Goal: Transaction & Acquisition: Purchase product/service

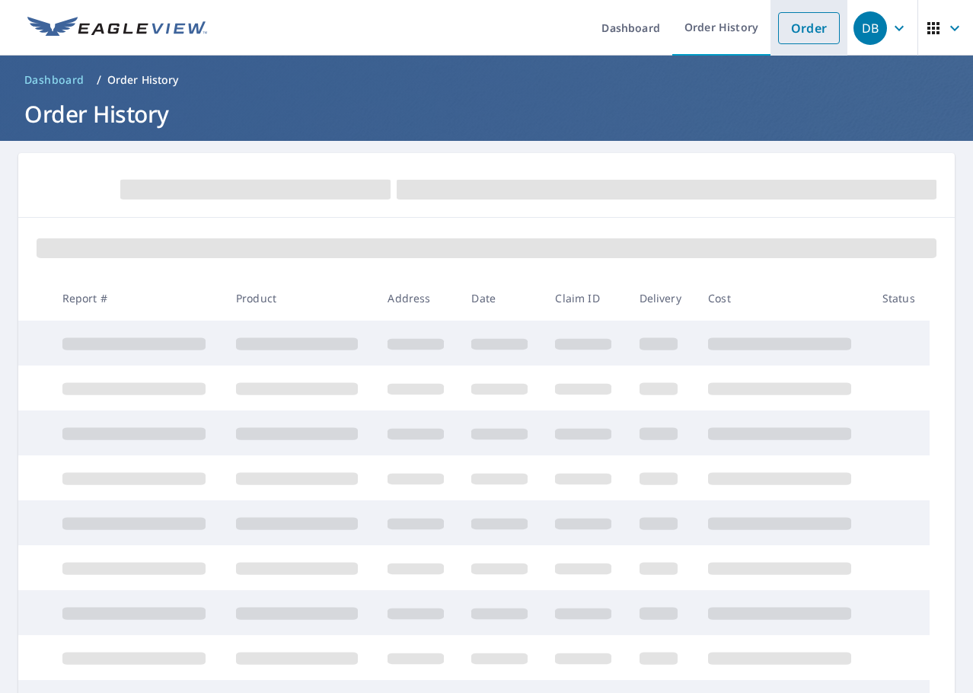
click at [809, 30] on link "Order" at bounding box center [809, 28] width 62 height 32
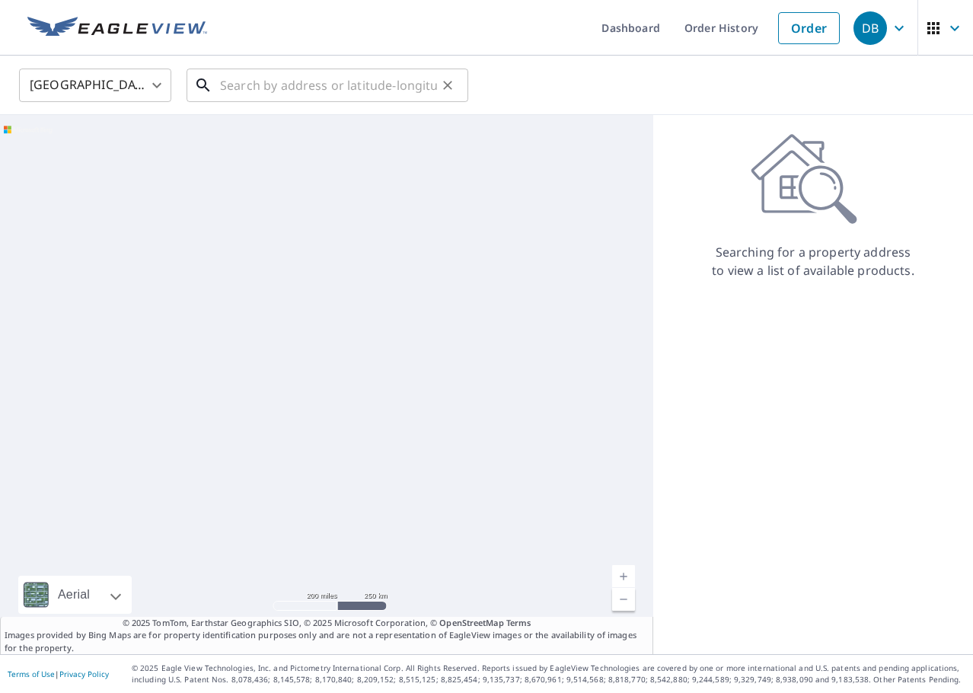
click at [231, 82] on input "text" at bounding box center [328, 85] width 217 height 43
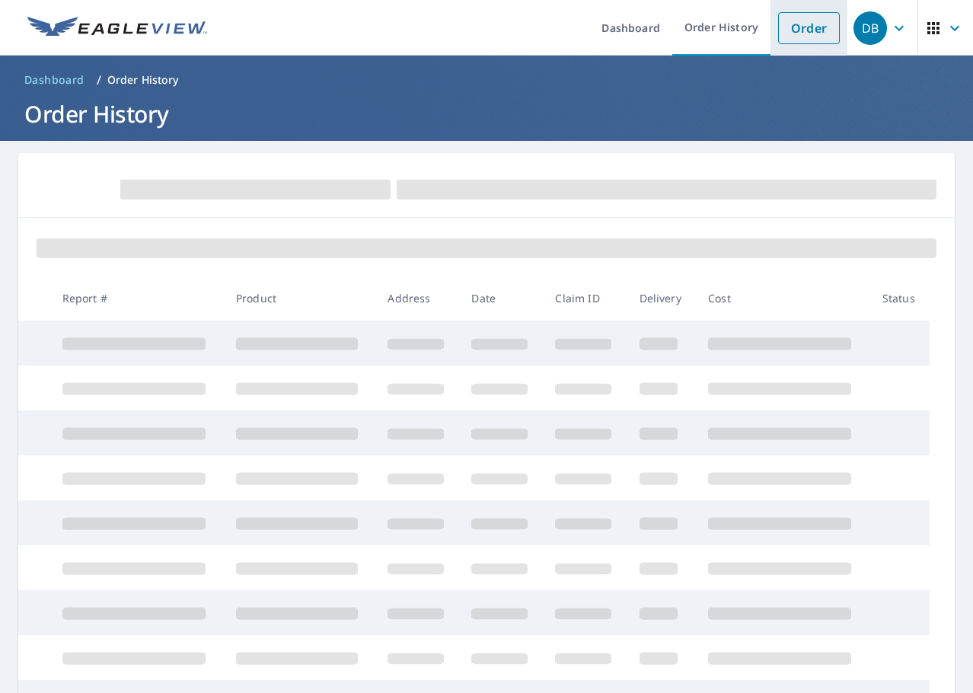
click at [787, 37] on link "Order" at bounding box center [809, 28] width 62 height 32
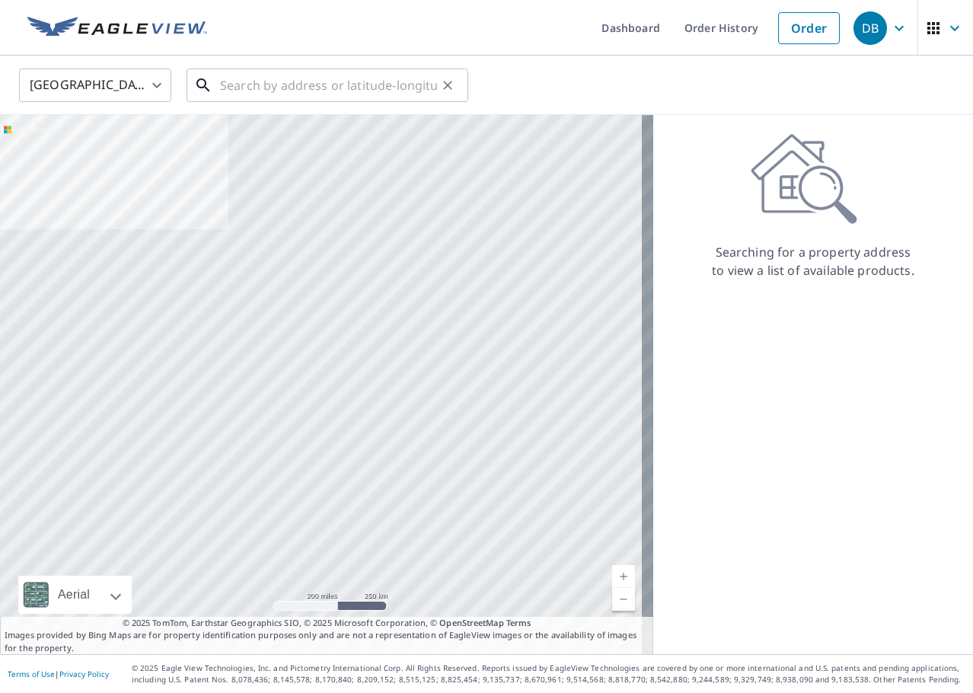
click at [345, 97] on input "text" at bounding box center [328, 85] width 217 height 43
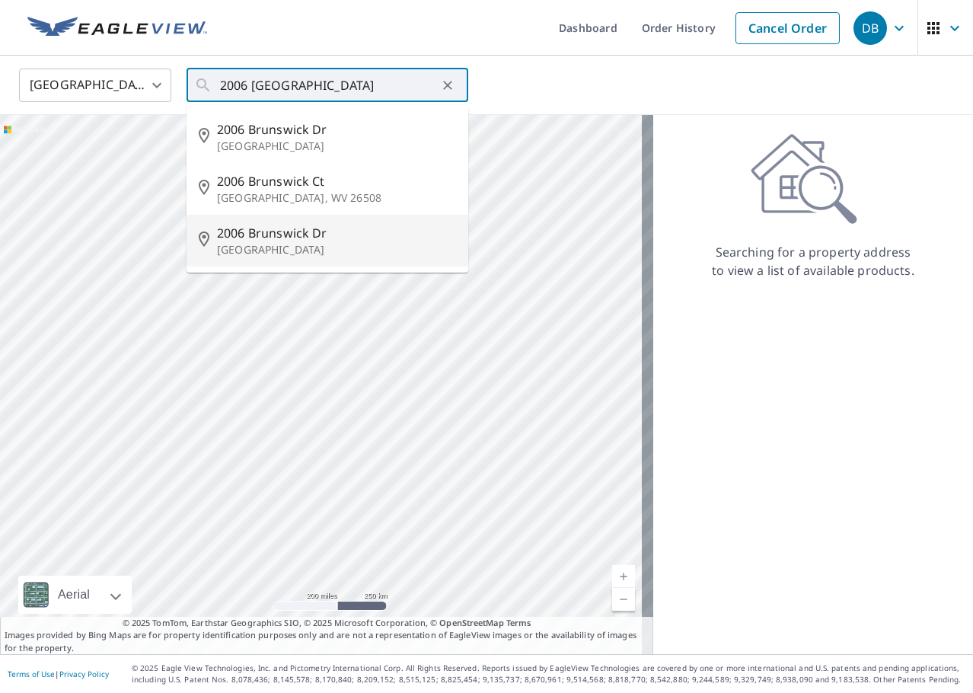
type input "2006 [GEOGRAPHIC_DATA][PERSON_NAME]"
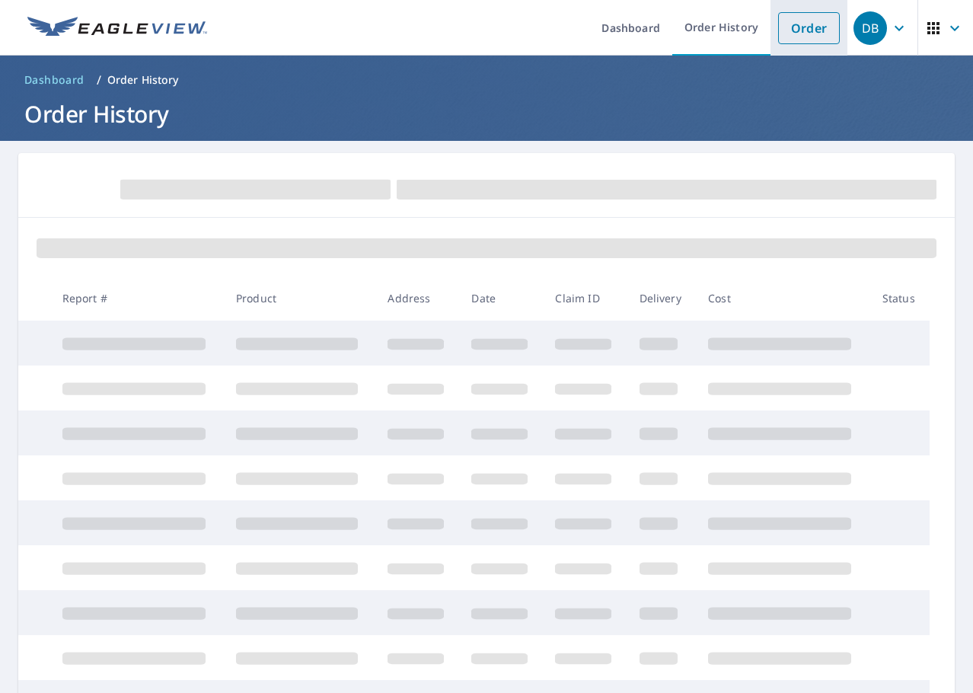
click at [778, 24] on link "Order" at bounding box center [809, 28] width 62 height 32
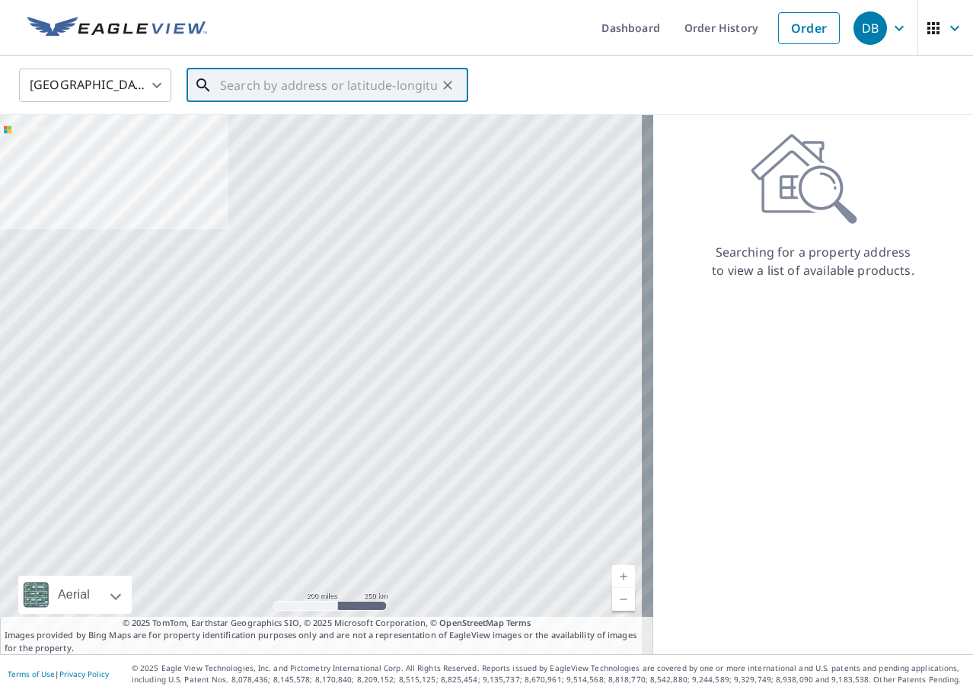
click at [424, 84] on input "text" at bounding box center [328, 85] width 217 height 43
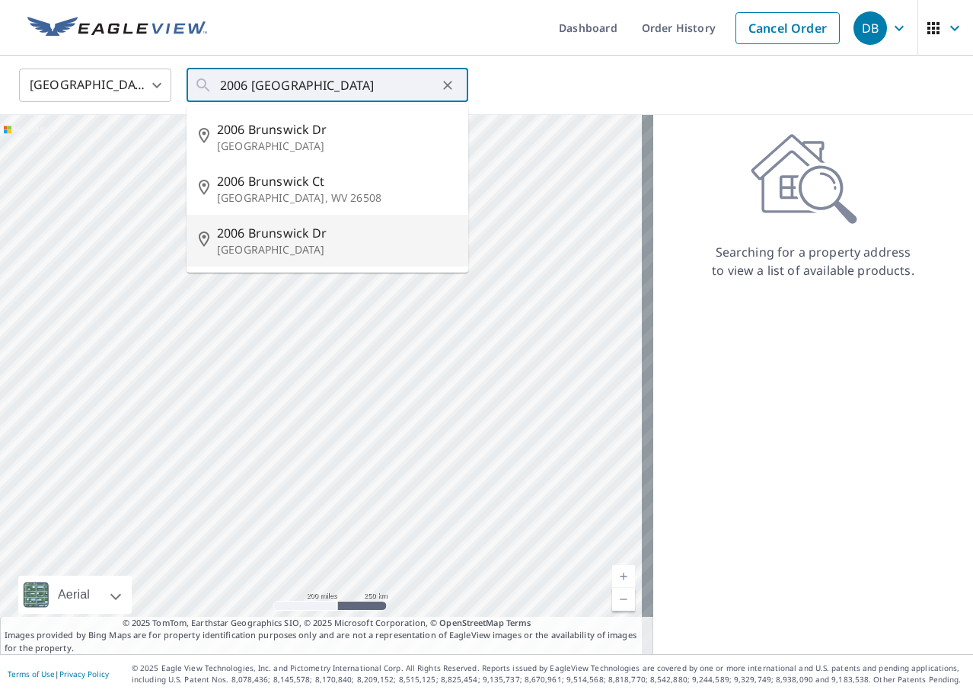
type input "2006 [GEOGRAPHIC_DATA][PERSON_NAME]"
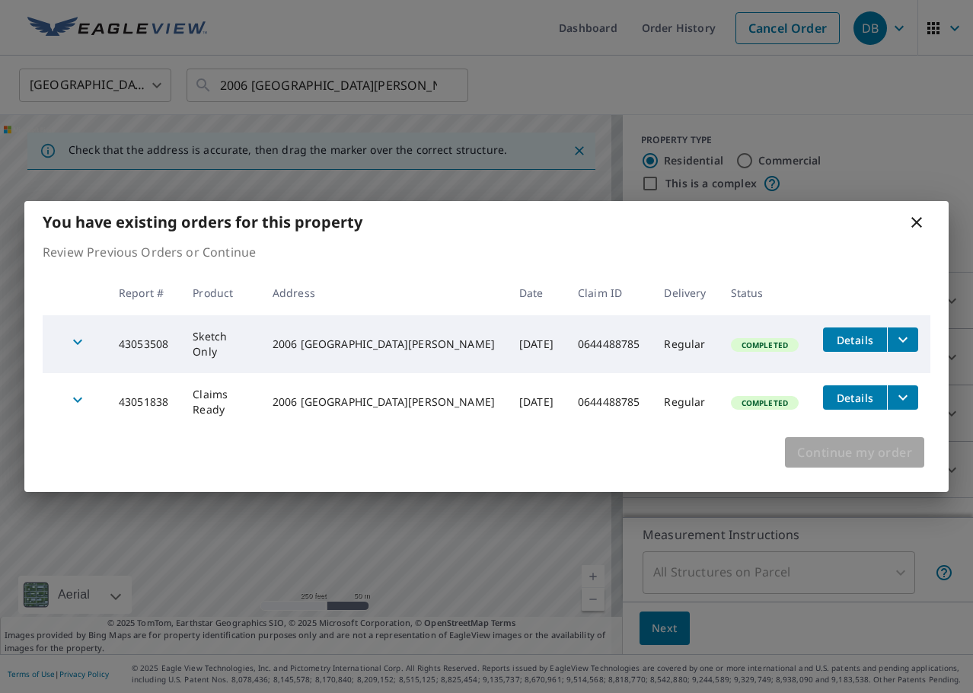
click at [863, 454] on span "Continue my order" at bounding box center [854, 451] width 115 height 21
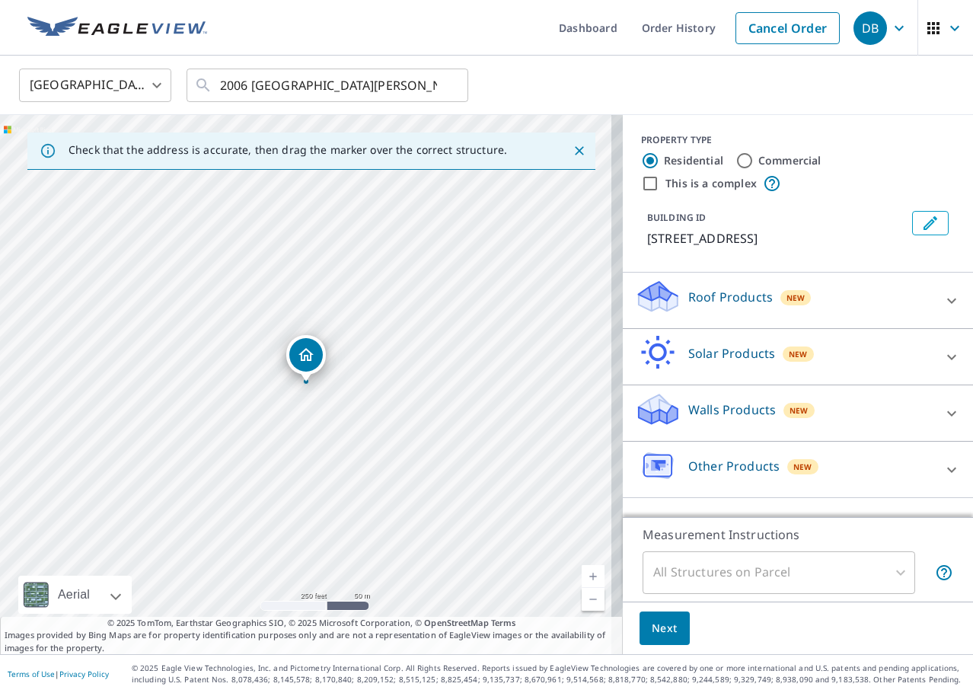
click at [695, 409] on p "Walls Products" at bounding box center [732, 409] width 88 height 18
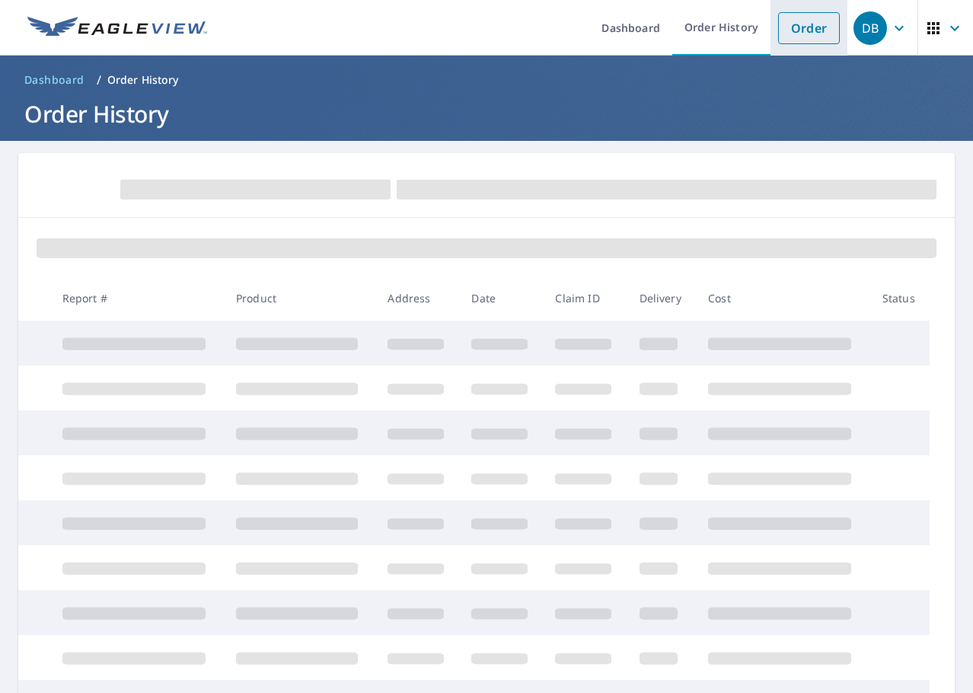
click at [813, 12] on link "Order" at bounding box center [809, 28] width 62 height 32
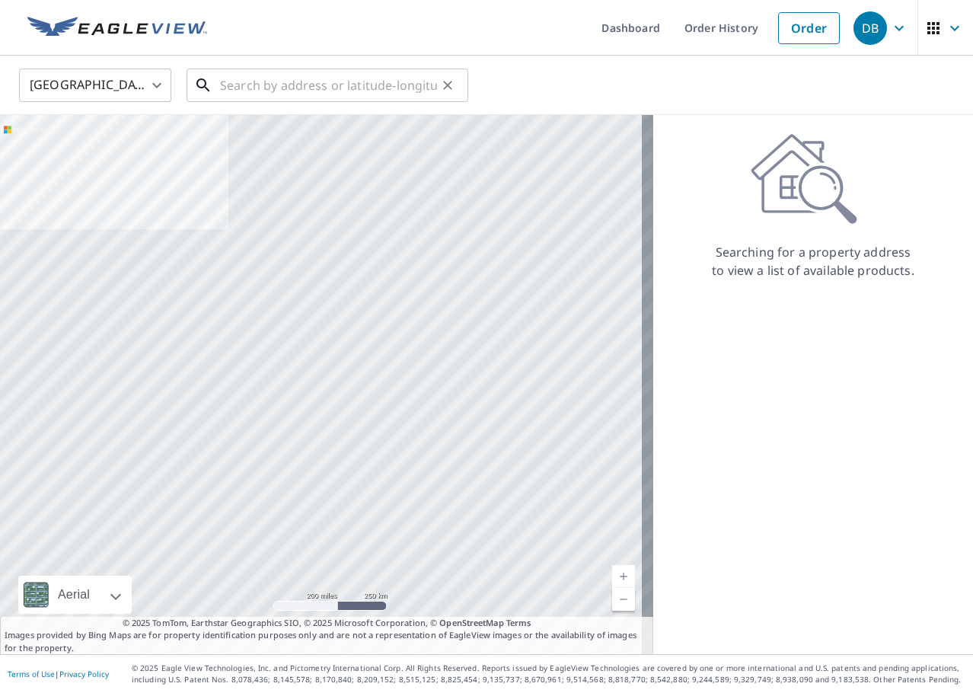
click at [323, 84] on input "text" at bounding box center [328, 85] width 217 height 43
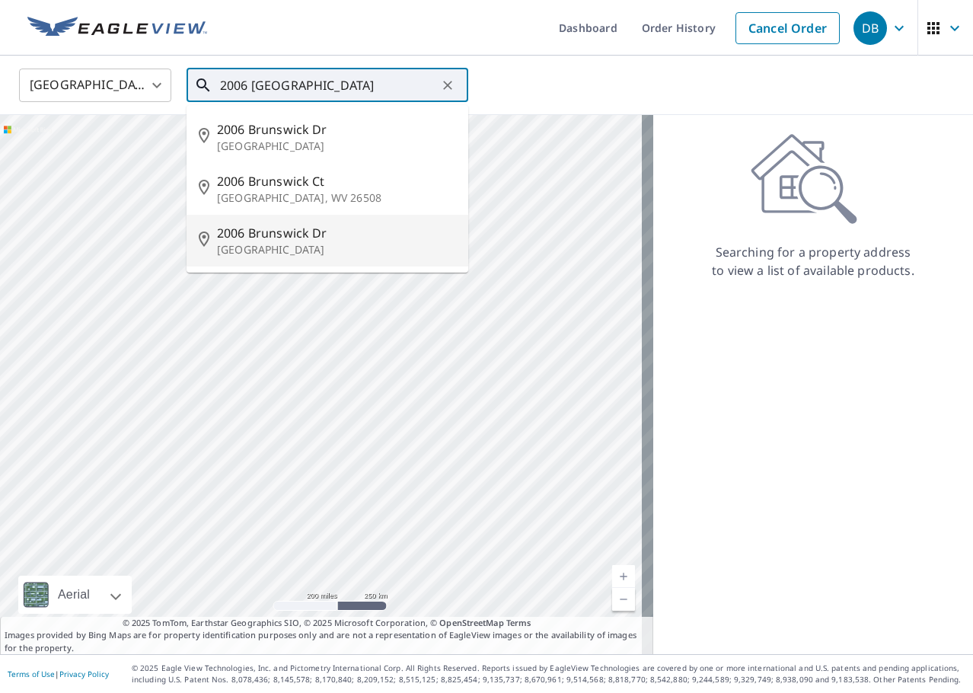
click at [300, 236] on span "2006 Brunswick Dr" at bounding box center [336, 233] width 239 height 18
type input "2006 [GEOGRAPHIC_DATA][PERSON_NAME]"
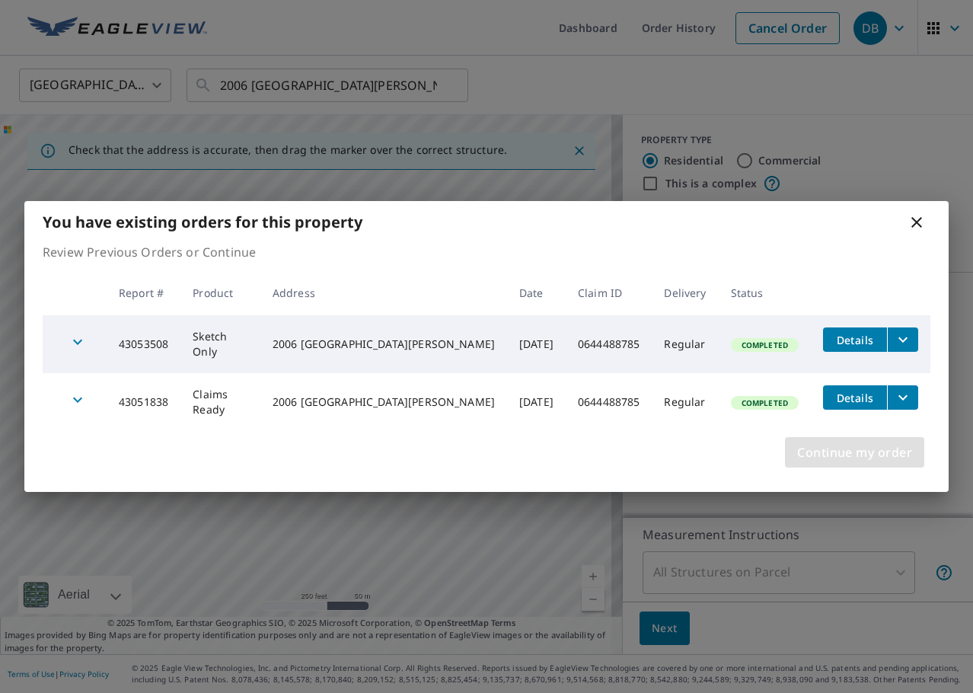
click at [845, 451] on span "Continue my order" at bounding box center [854, 451] width 115 height 21
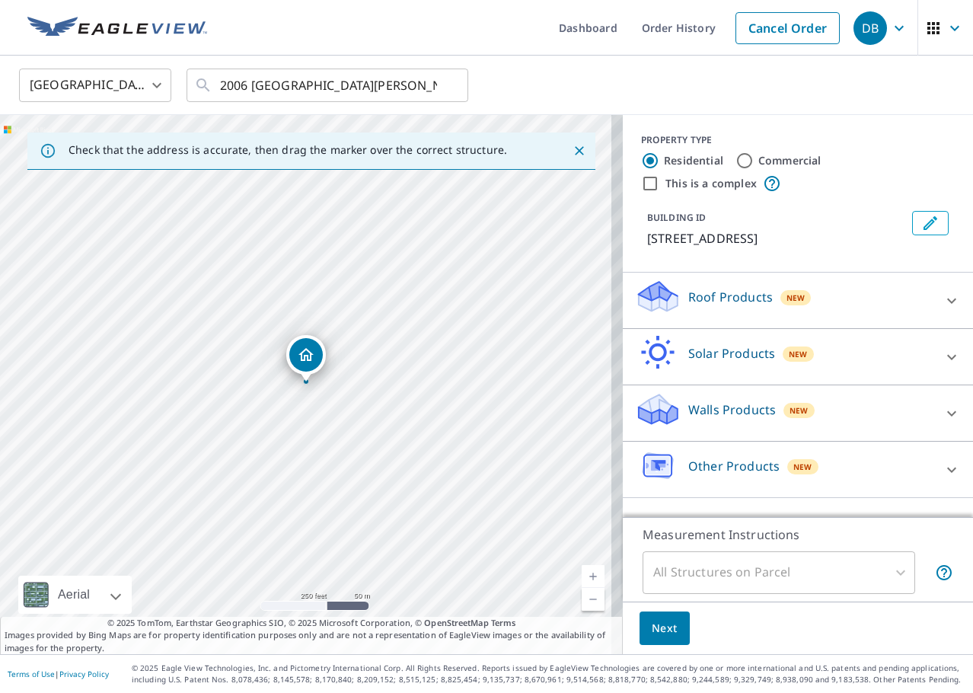
click at [709, 410] on p "Walls Products" at bounding box center [732, 409] width 88 height 18
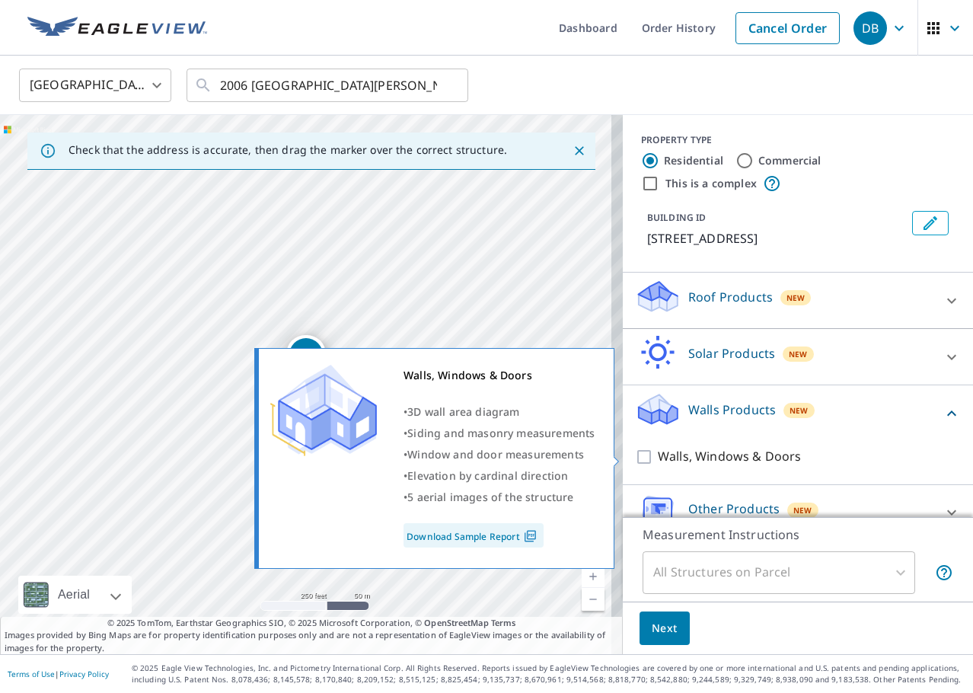
click at [635, 454] on input "Walls, Windows & Doors" at bounding box center [646, 457] width 23 height 18
checkbox input "true"
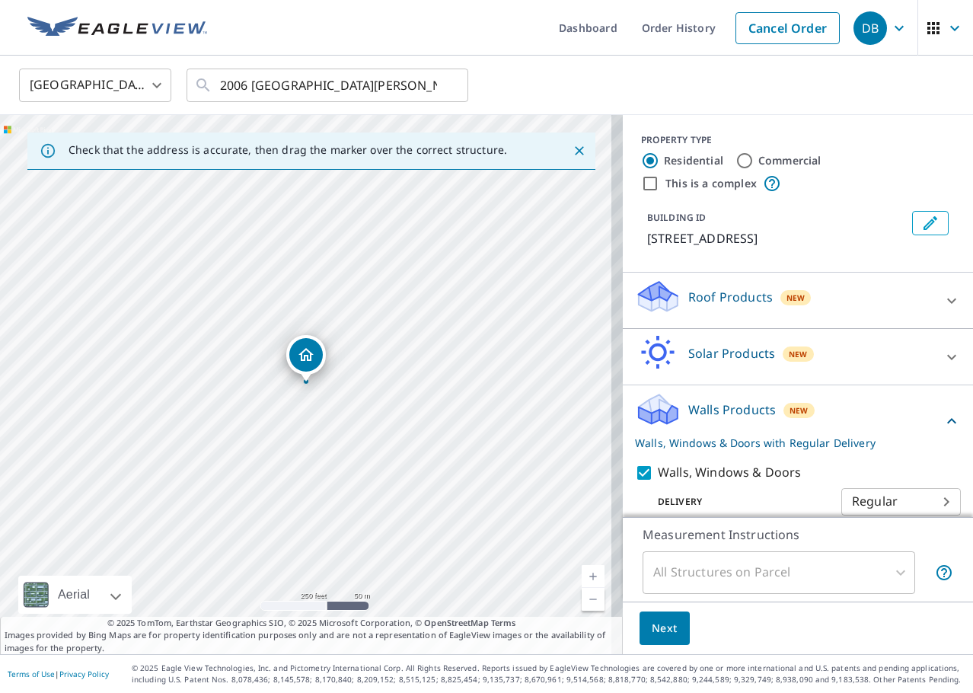
scroll to position [74, 0]
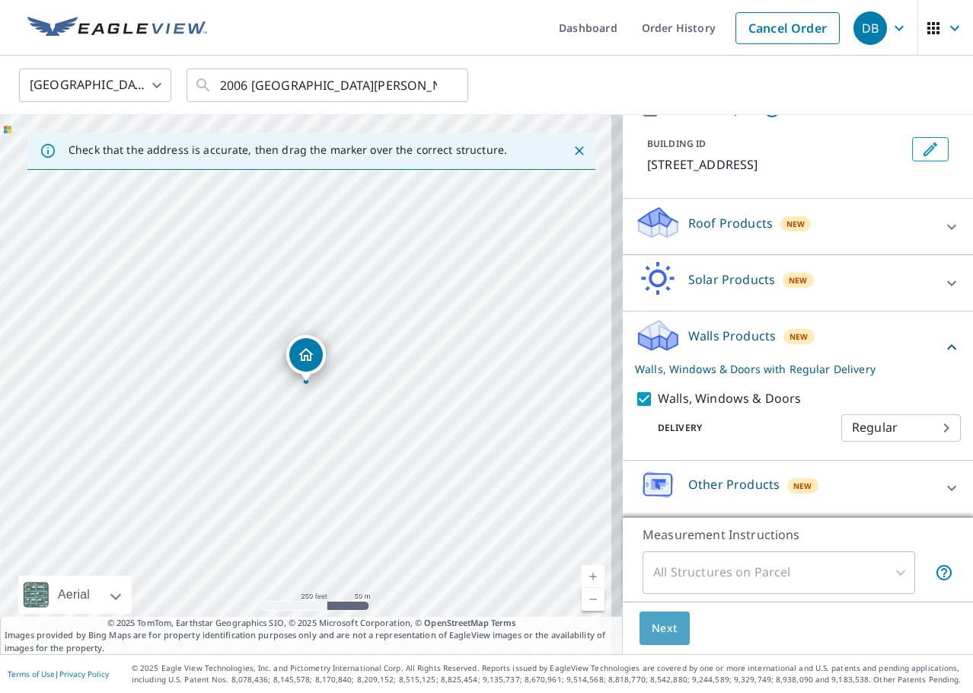
click at [652, 626] on span "Next" at bounding box center [665, 628] width 26 height 19
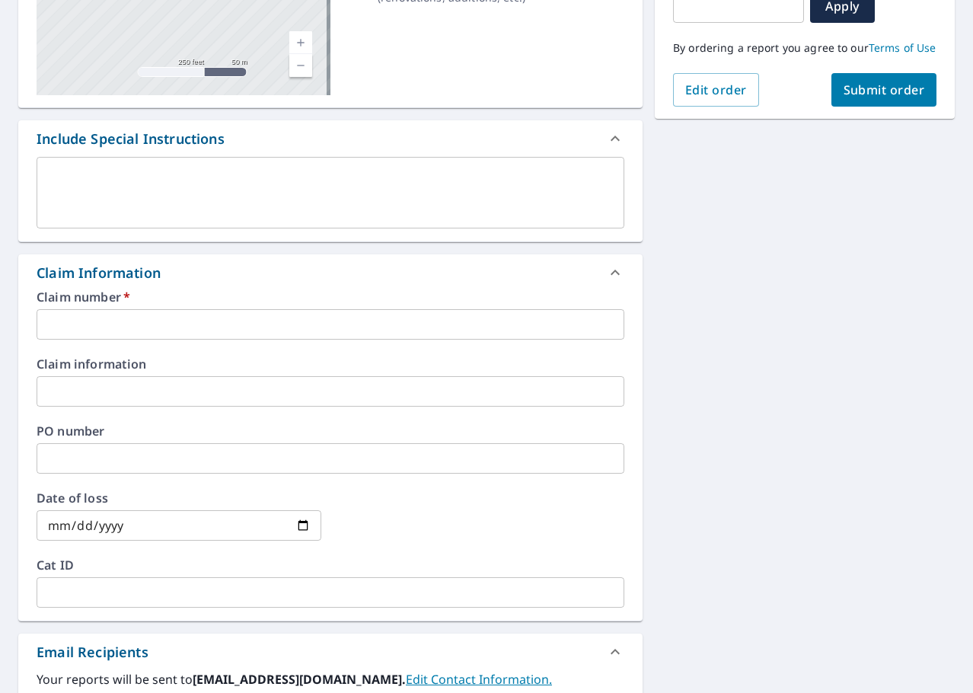
scroll to position [304, 0]
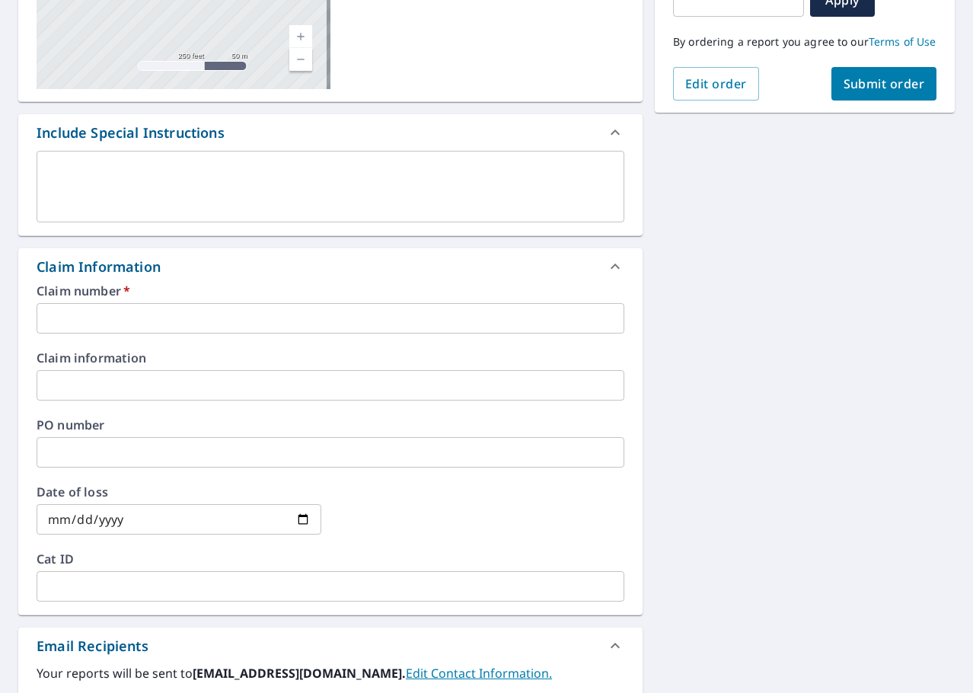
click at [227, 330] on input "text" at bounding box center [331, 318] width 588 height 30
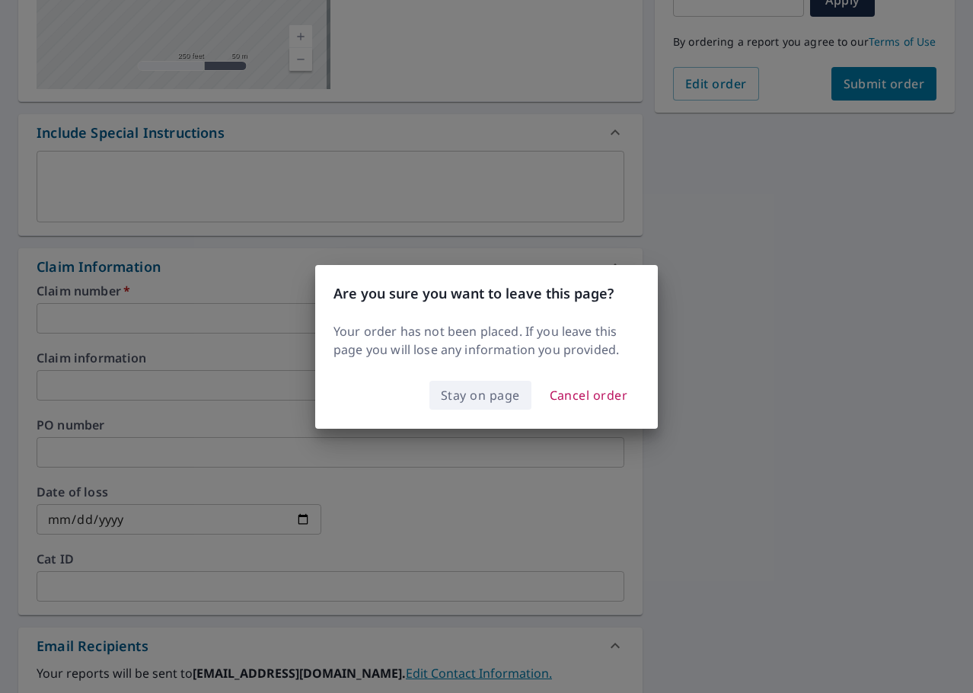
click at [495, 399] on span "Stay on page" at bounding box center [480, 394] width 79 height 21
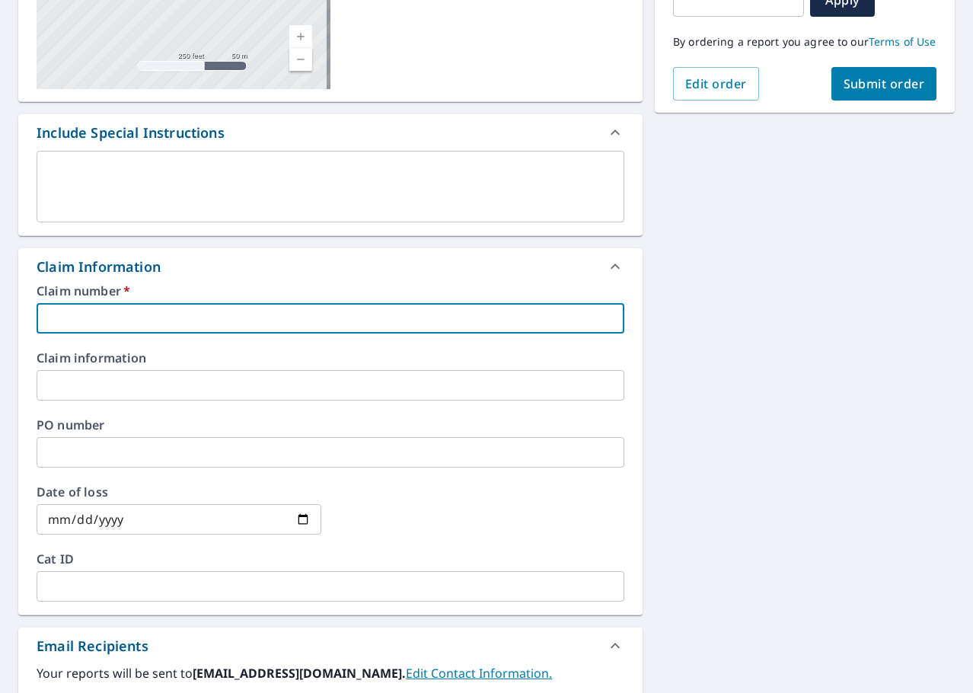
click at [166, 317] on input "text" at bounding box center [331, 318] width 588 height 30
paste input "0792862823"
type input "0792862823"
click at [155, 386] on input "text" at bounding box center [331, 385] width 588 height 30
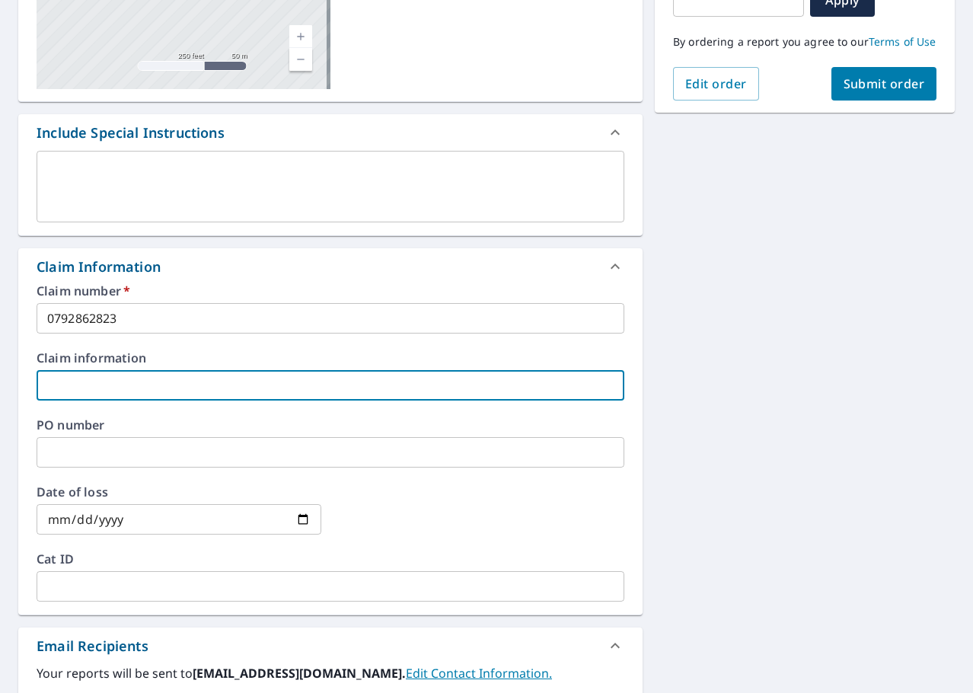
click at [137, 446] on input "text" at bounding box center [331, 452] width 588 height 30
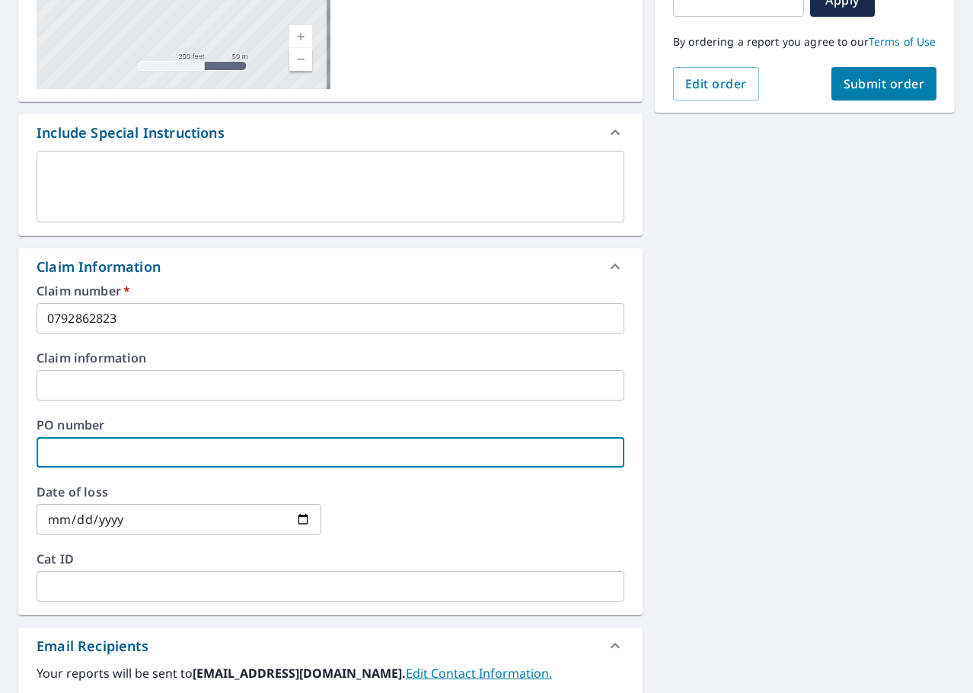
click at [153, 520] on input "date" at bounding box center [179, 519] width 285 height 30
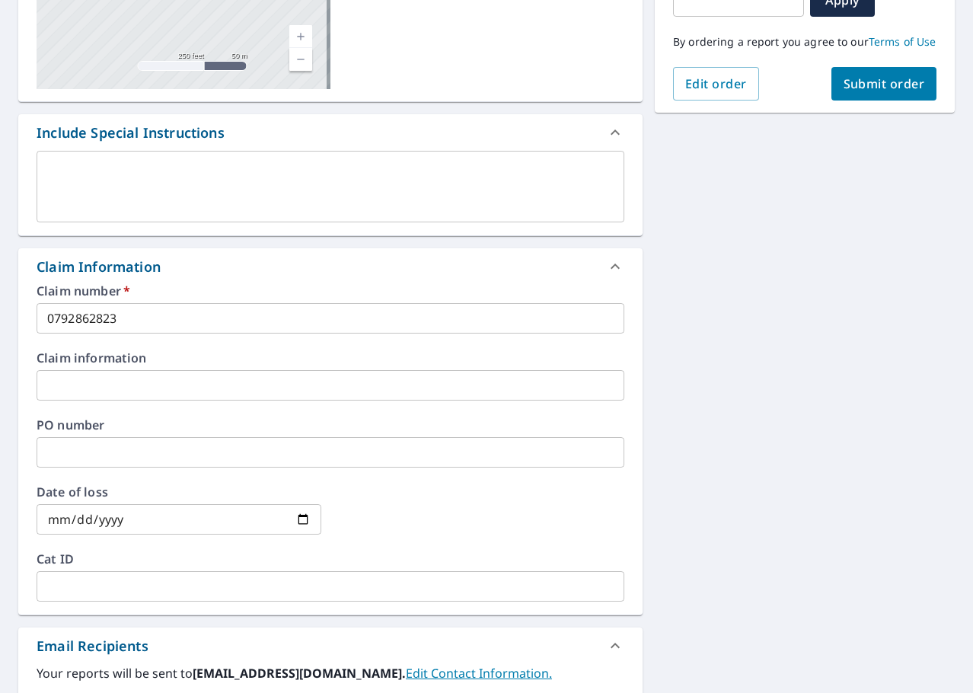
click at [300, 517] on input "date" at bounding box center [179, 519] width 285 height 30
type input "[DATE]"
click at [403, 538] on div at bounding box center [481, 519] width 285 height 67
click at [288, 592] on input "text" at bounding box center [331, 586] width 588 height 30
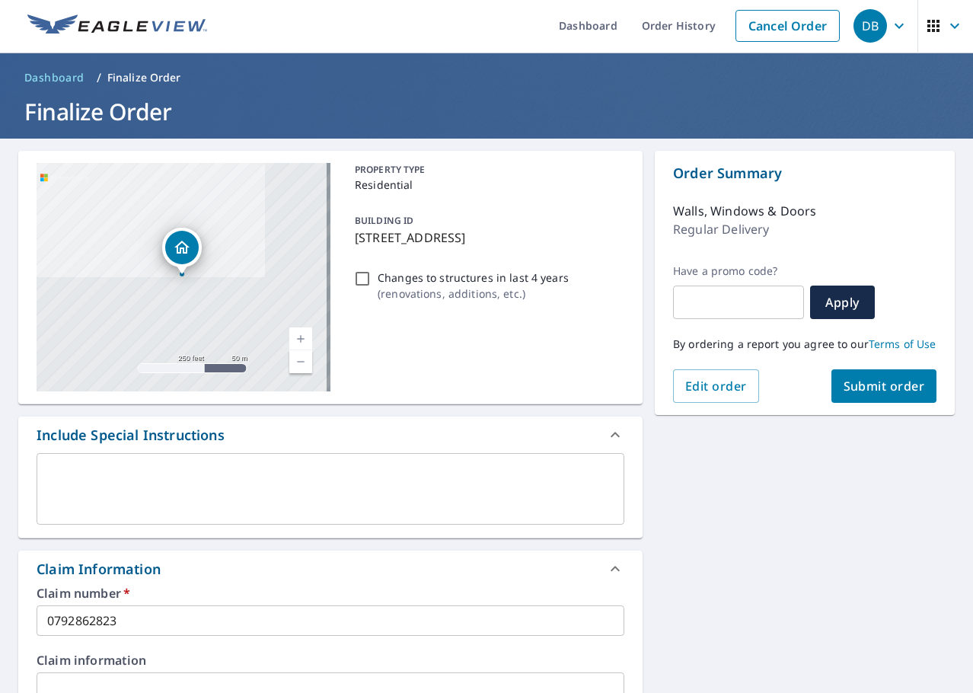
scroll to position [0, 0]
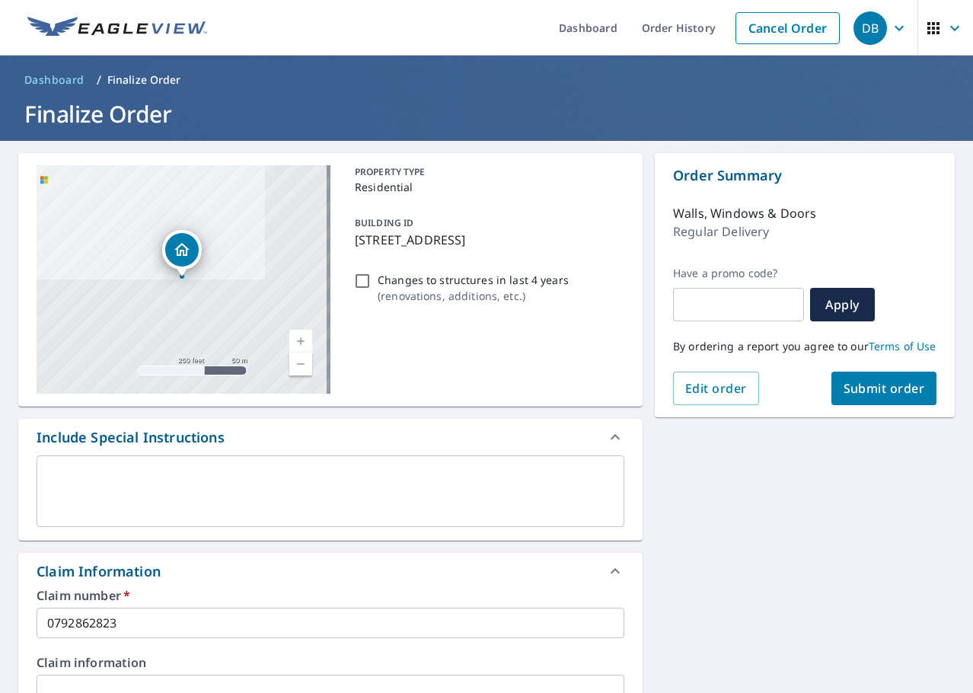
type input "J031925"
click at [870, 397] on span "Submit order" at bounding box center [883, 388] width 81 height 17
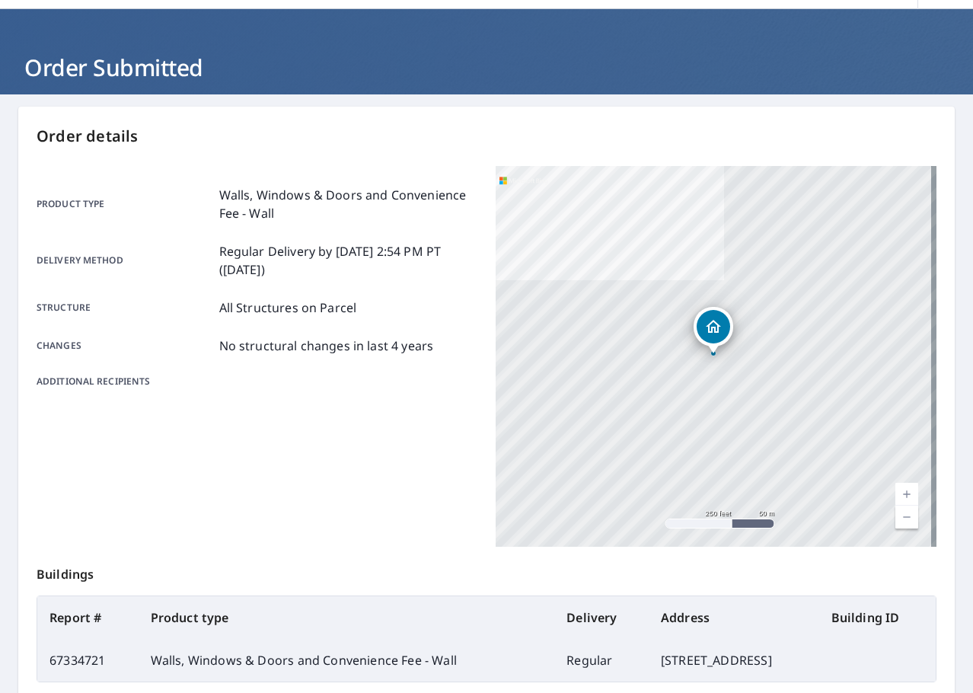
scroll to position [203, 0]
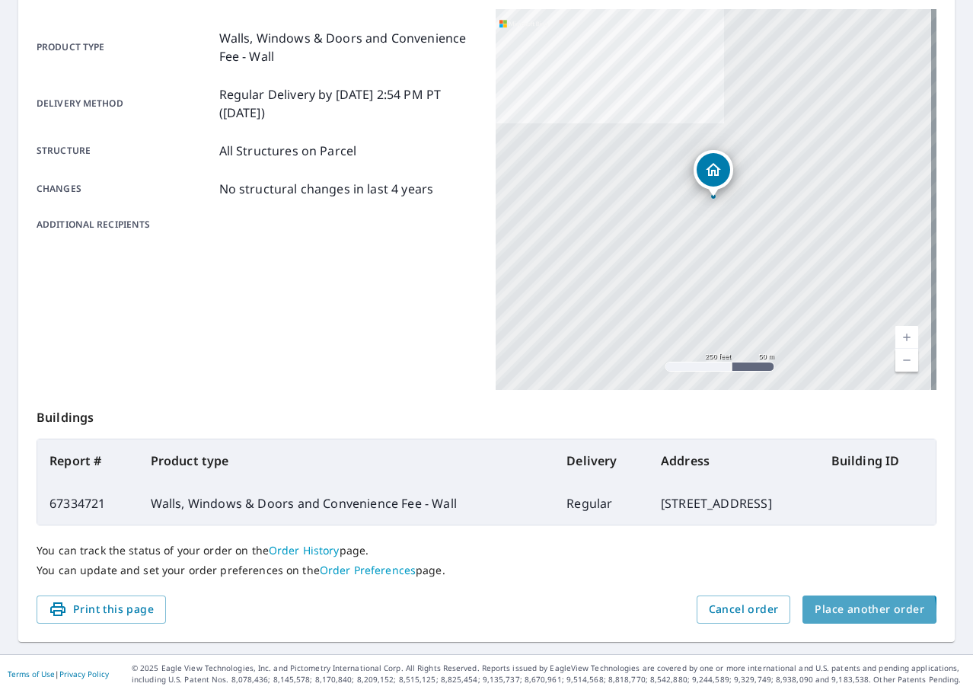
click at [845, 613] on span "Place another order" at bounding box center [869, 609] width 110 height 19
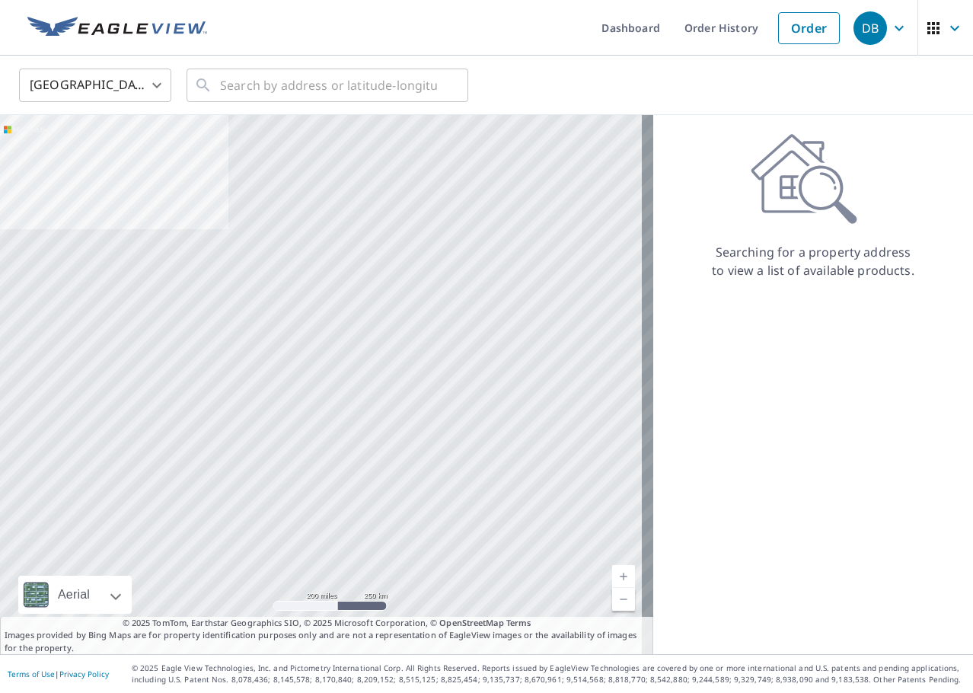
click at [759, 429] on div "Searching for a property address to view a list of available products." at bounding box center [813, 384] width 320 height 539
